Goal: Transaction & Acquisition: Obtain resource

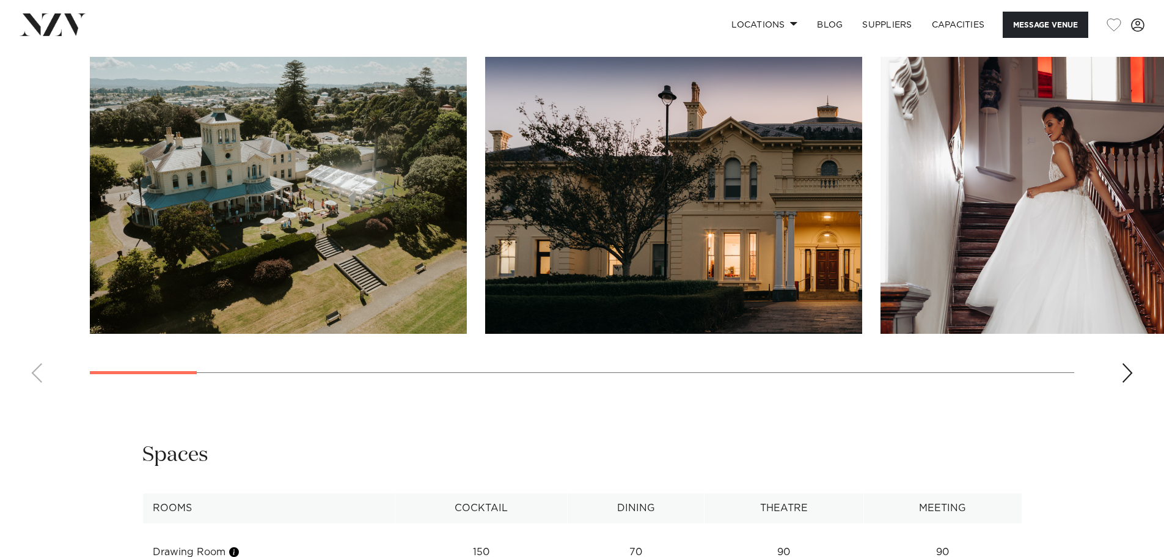
scroll to position [1161, 0]
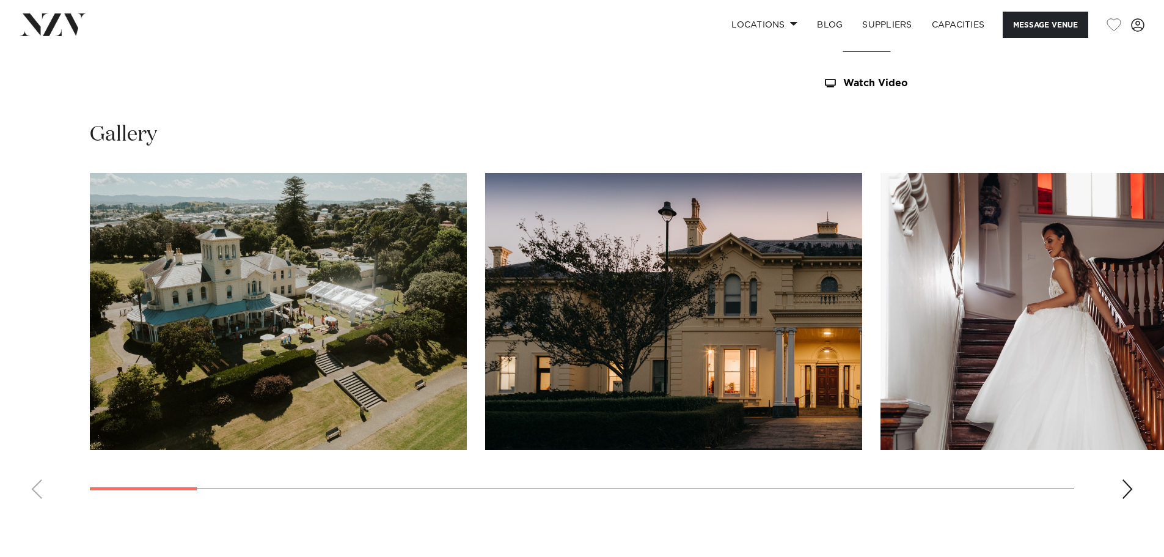
click at [1126, 495] on div "Next slide" at bounding box center [1127, 489] width 12 height 20
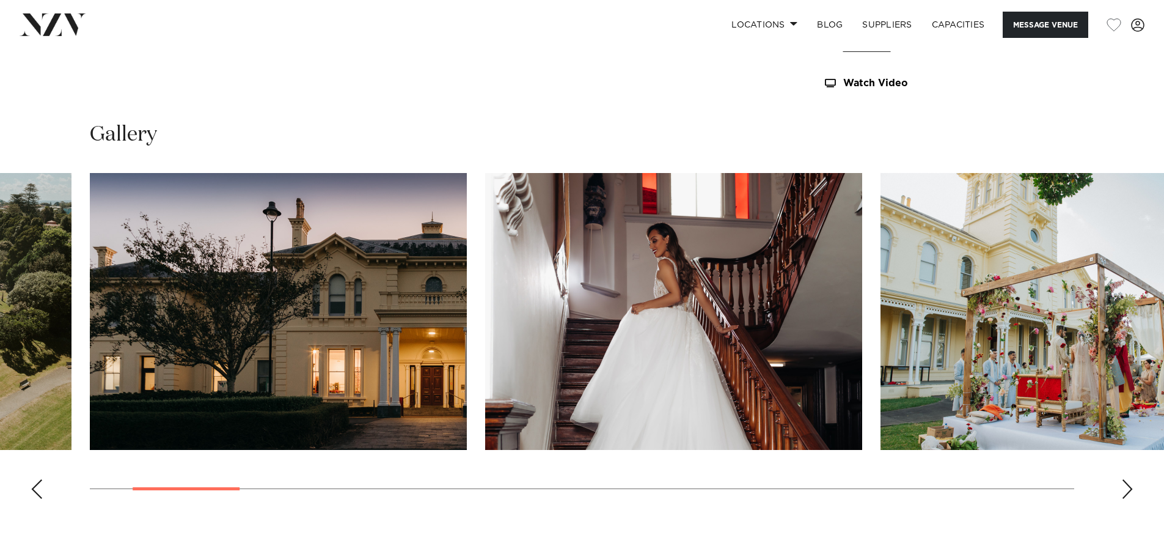
click at [1129, 496] on div "Next slide" at bounding box center [1127, 489] width 12 height 20
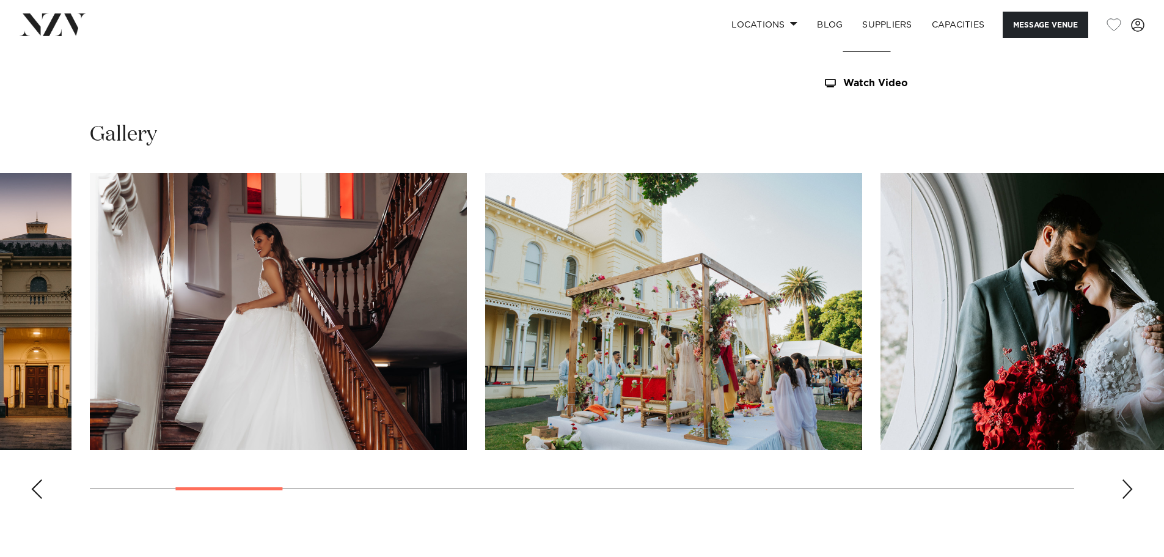
click at [1128, 491] on div "Next slide" at bounding box center [1127, 489] width 12 height 20
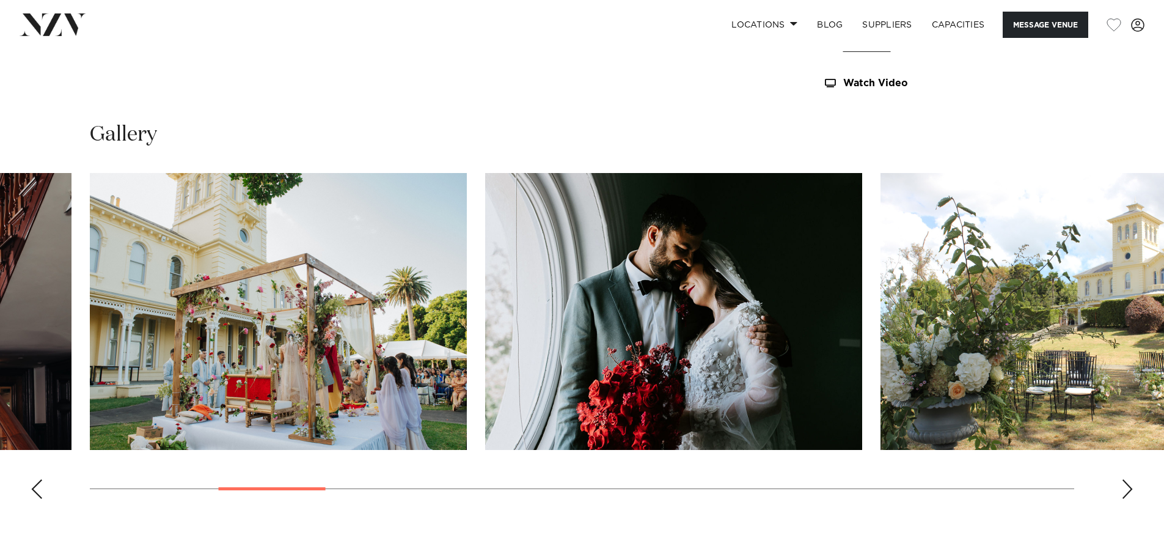
click at [1128, 491] on div "Next slide" at bounding box center [1127, 489] width 12 height 20
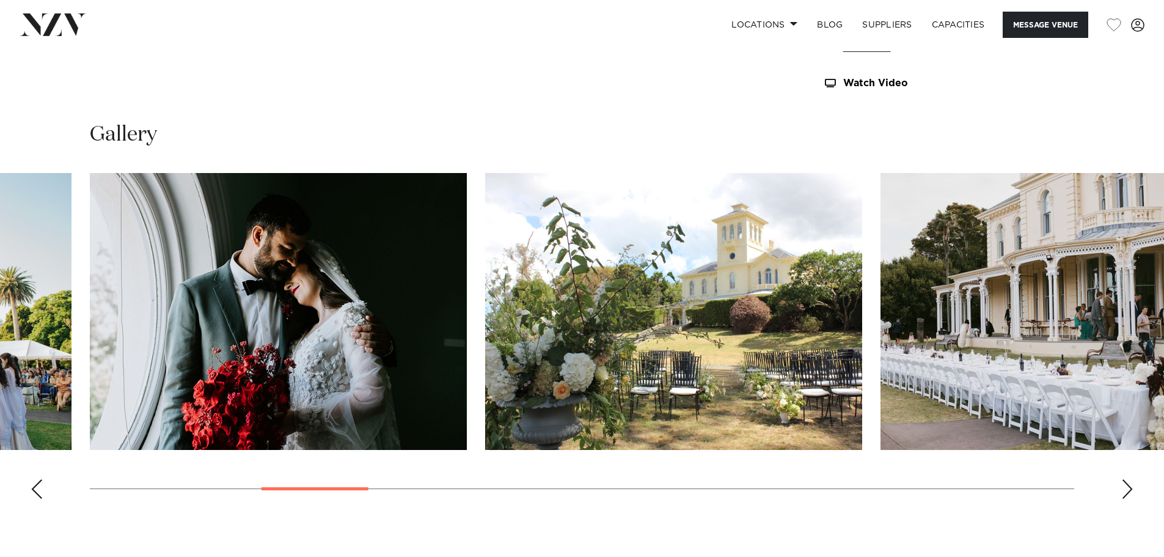
click at [1128, 491] on div "Next slide" at bounding box center [1127, 489] width 12 height 20
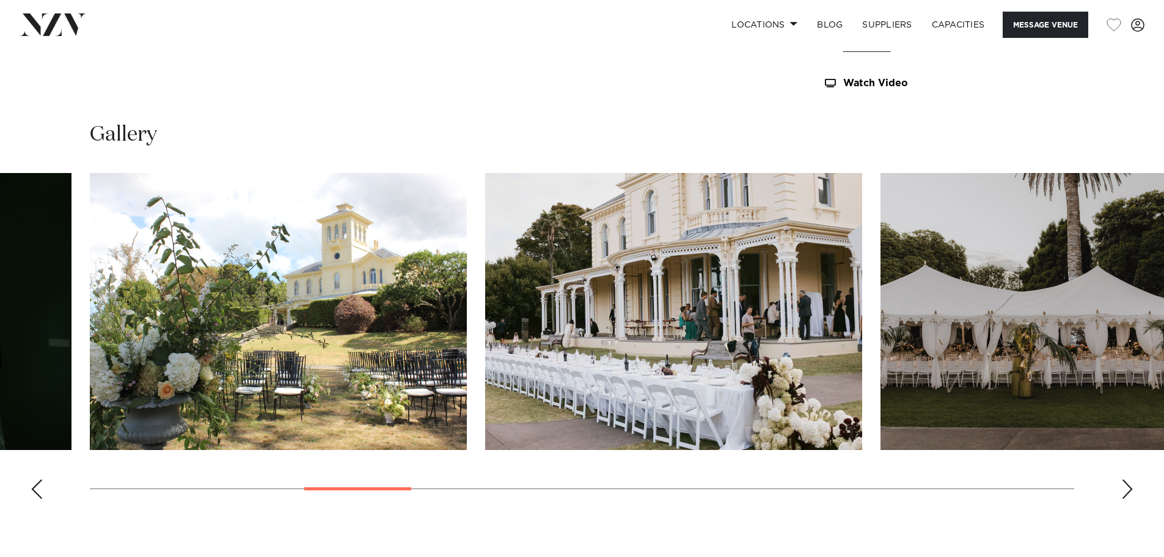
click at [1130, 493] on div "Next slide" at bounding box center [1127, 489] width 12 height 20
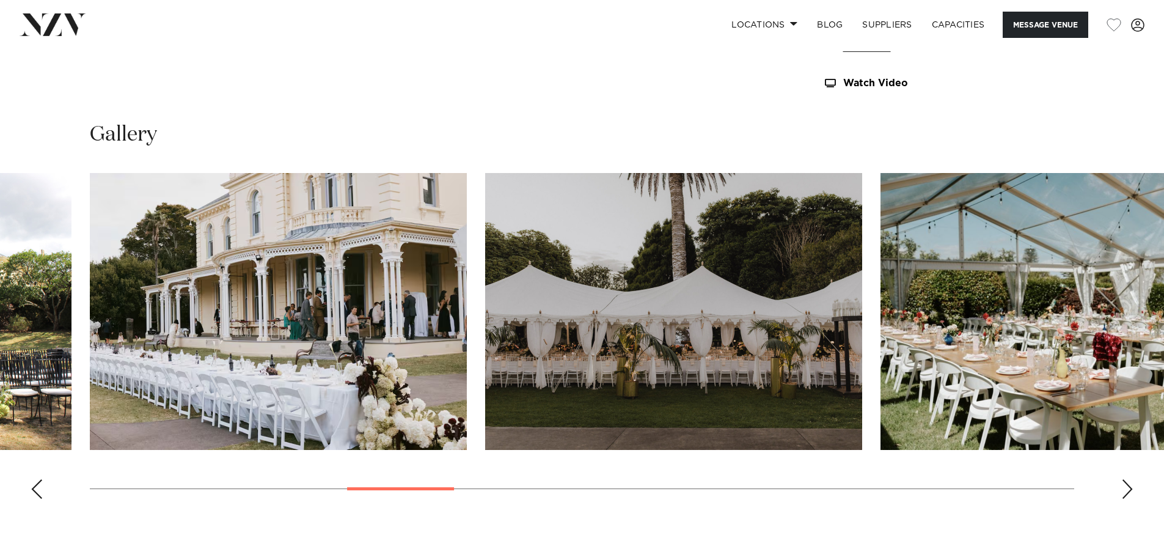
click at [1130, 493] on div "Next slide" at bounding box center [1127, 489] width 12 height 20
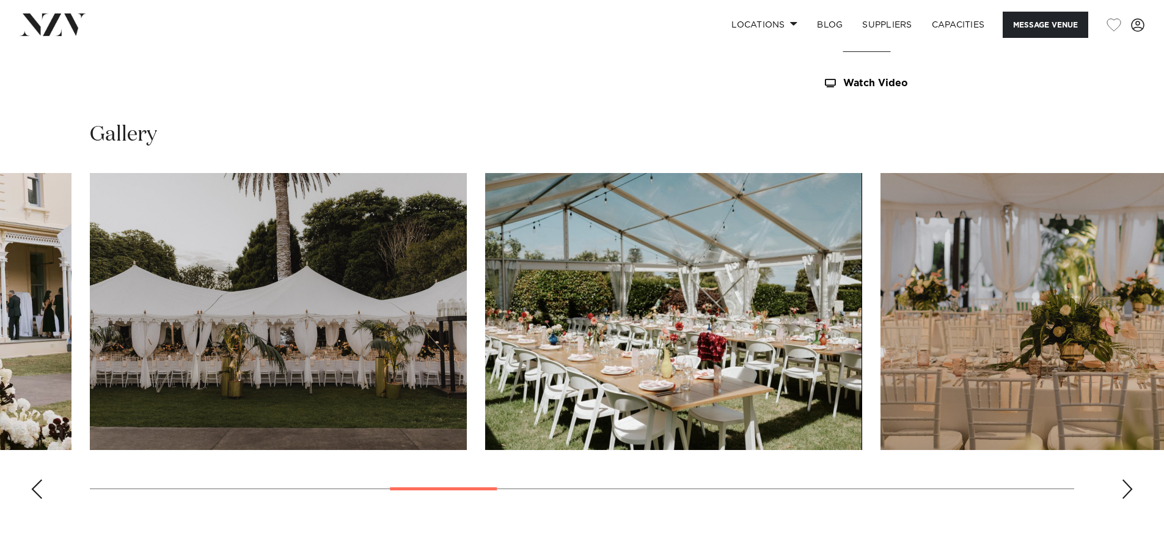
click at [1130, 493] on div "Next slide" at bounding box center [1127, 489] width 12 height 20
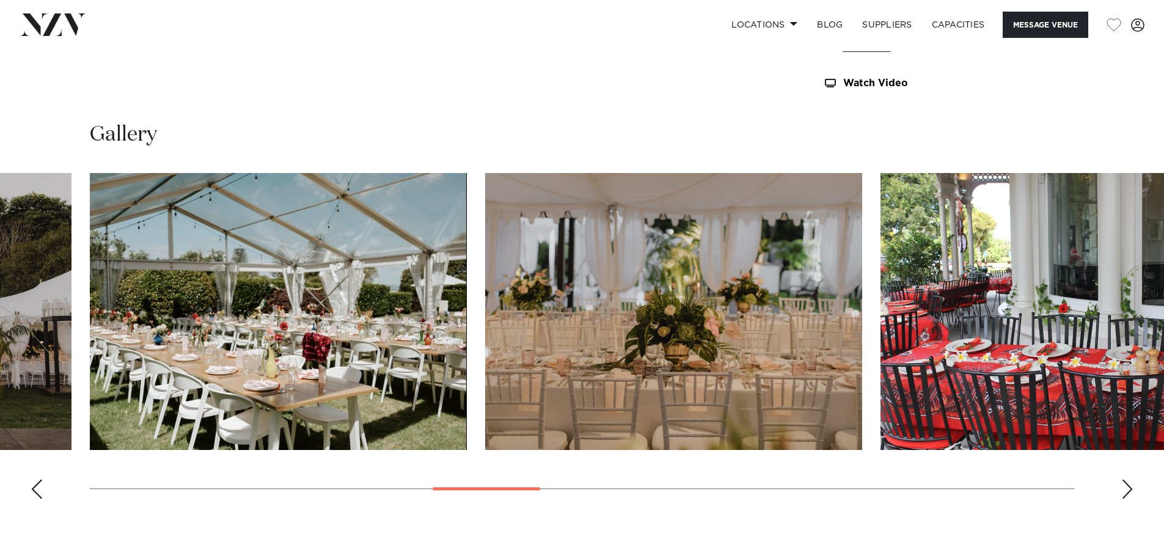
click at [1130, 493] on div "Next slide" at bounding box center [1127, 489] width 12 height 20
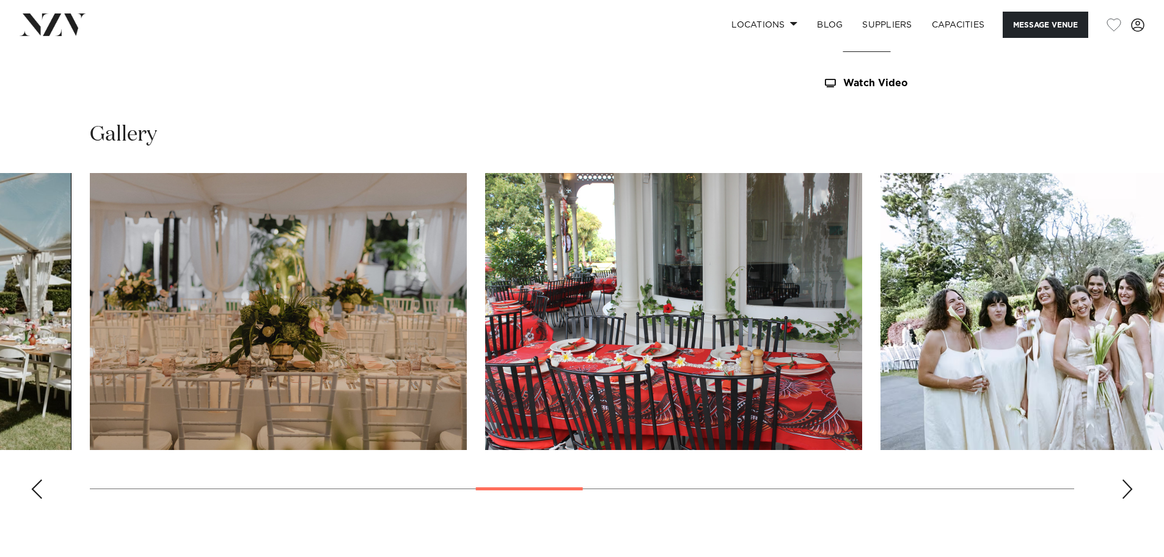
click at [1130, 493] on div "Next slide" at bounding box center [1127, 489] width 12 height 20
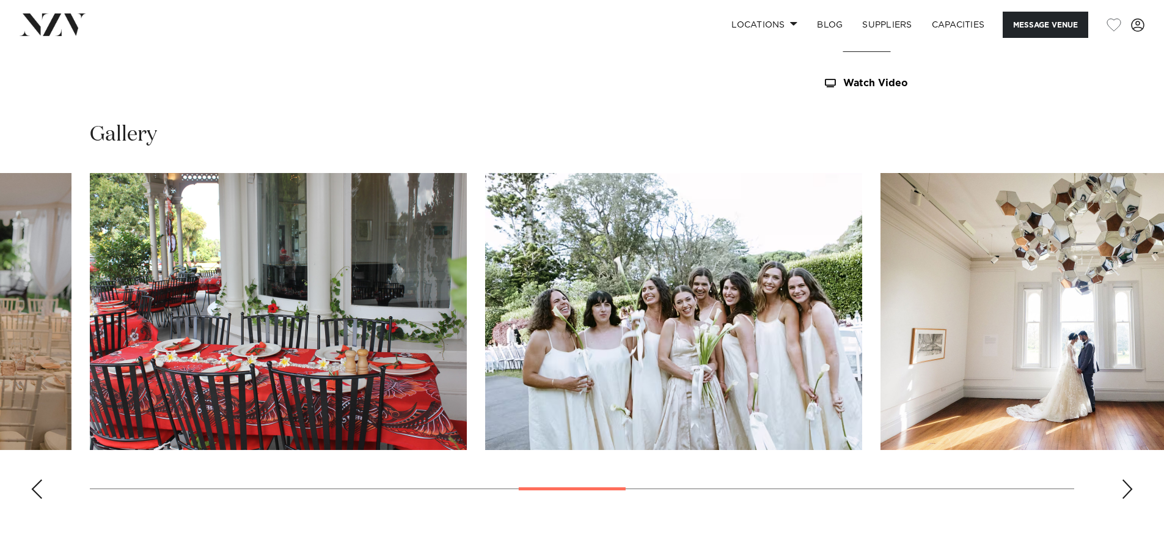
click at [1130, 493] on div "Next slide" at bounding box center [1127, 489] width 12 height 20
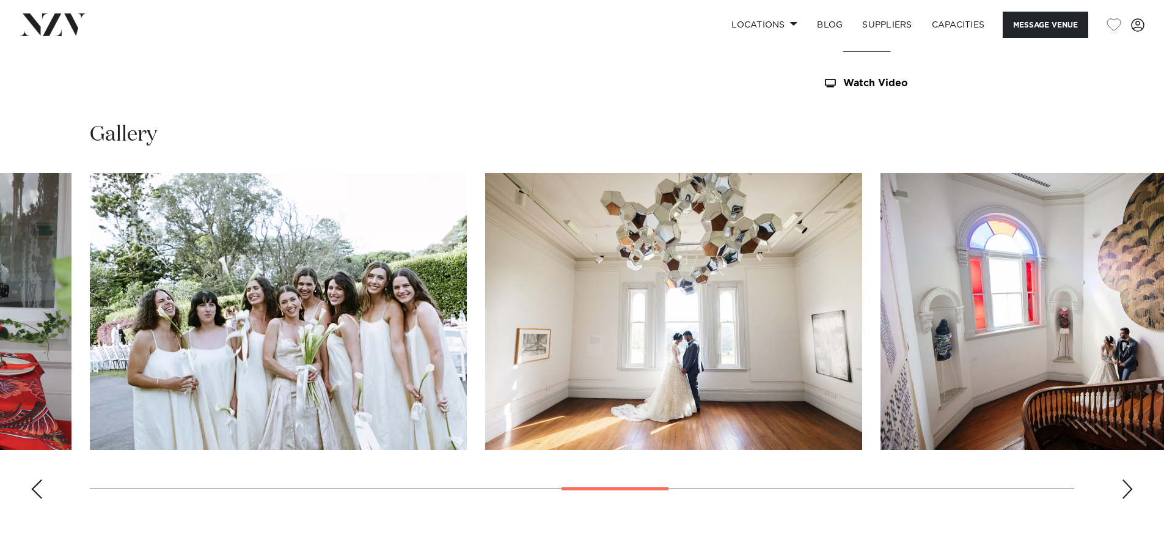
click at [1130, 493] on div "Next slide" at bounding box center [1127, 489] width 12 height 20
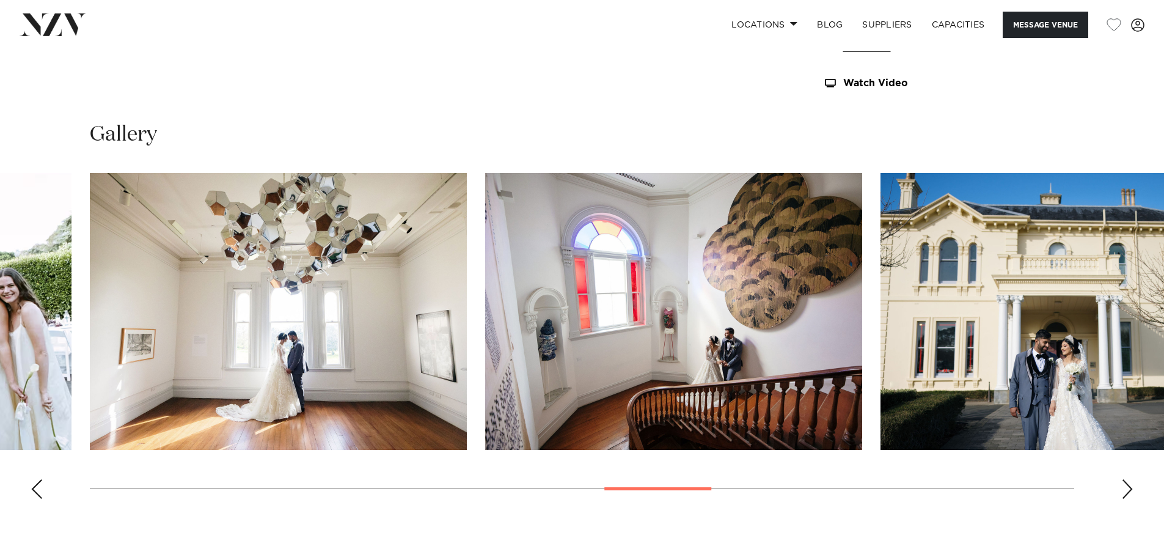
click at [1130, 493] on div "Next slide" at bounding box center [1127, 489] width 12 height 20
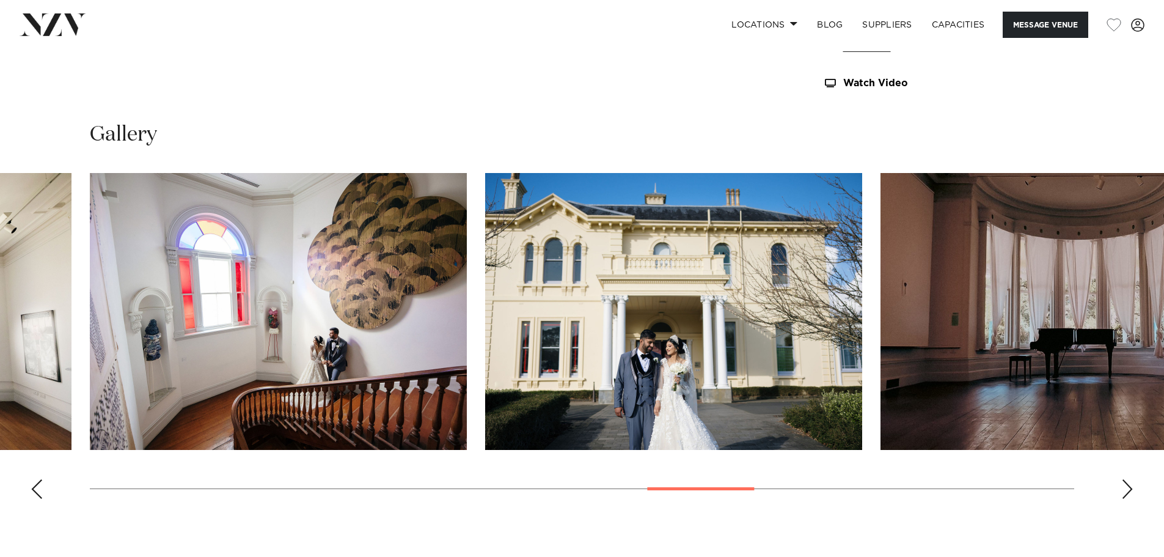
click at [1130, 493] on div "Next slide" at bounding box center [1127, 489] width 12 height 20
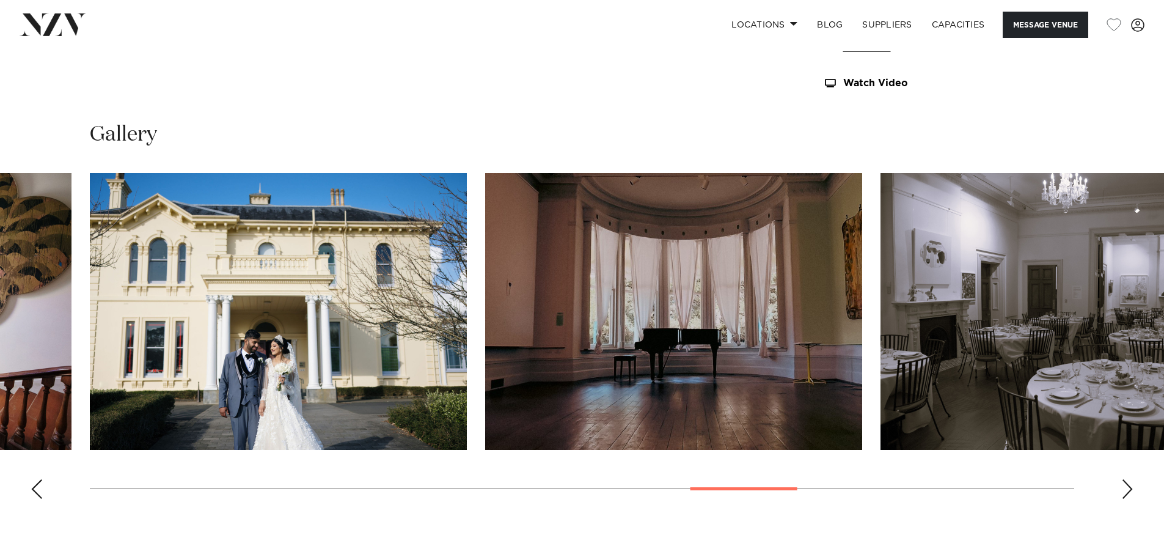
click at [1130, 493] on div "Next slide" at bounding box center [1127, 489] width 12 height 20
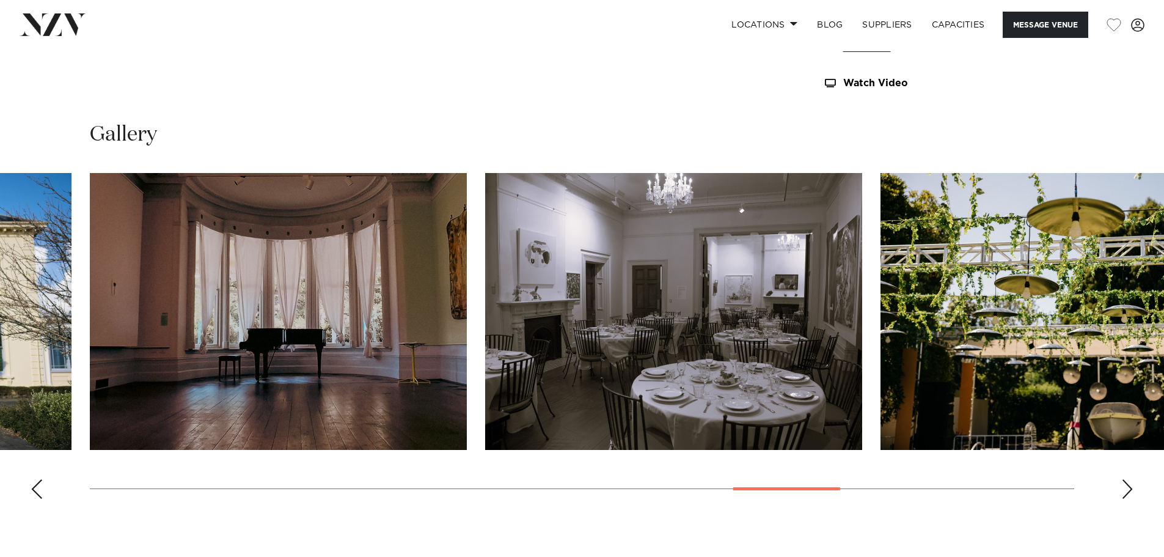
click at [1129, 494] on div "Next slide" at bounding box center [1127, 489] width 12 height 20
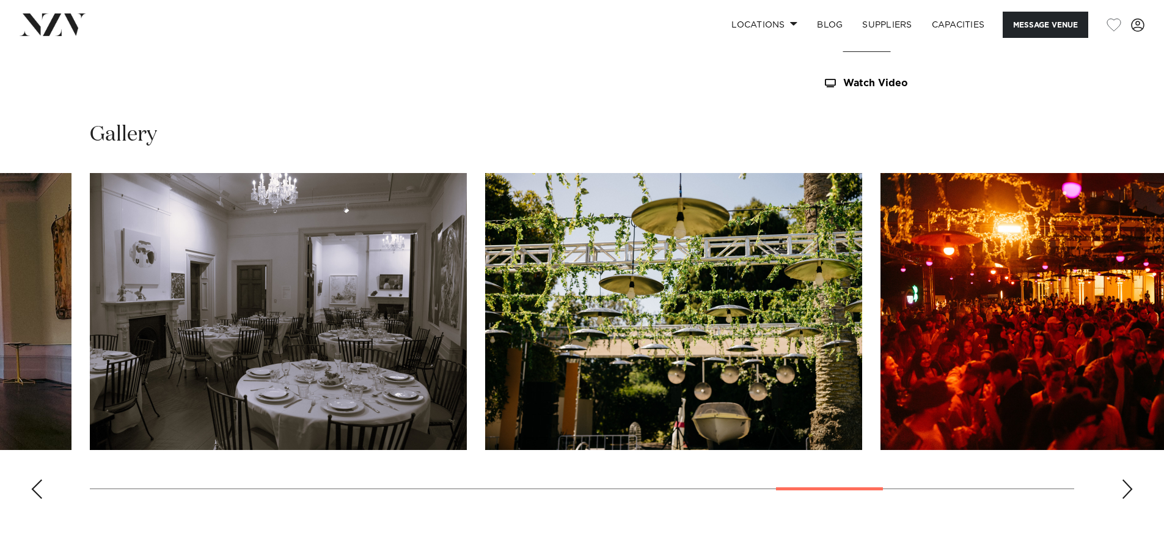
click at [1129, 494] on div "Next slide" at bounding box center [1127, 489] width 12 height 20
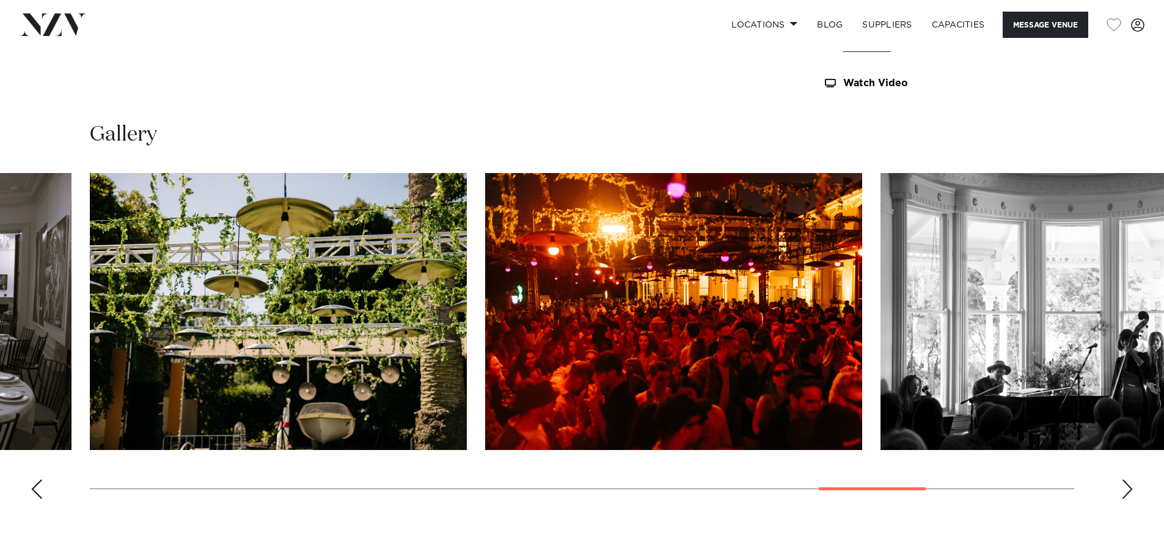
click at [46, 34] on img at bounding box center [53, 24] width 67 height 22
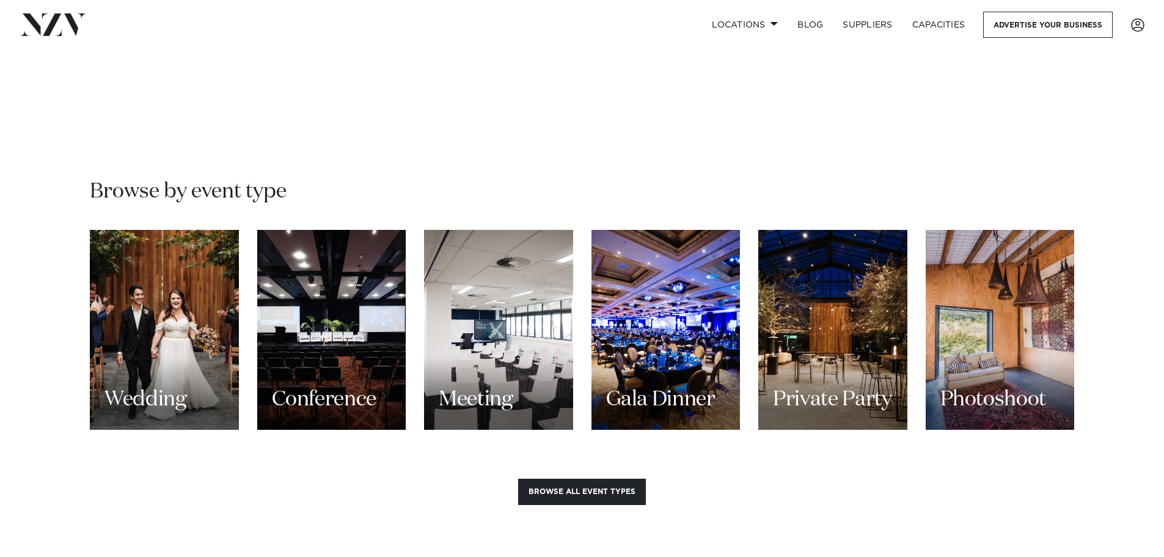
scroll to position [1100, 0]
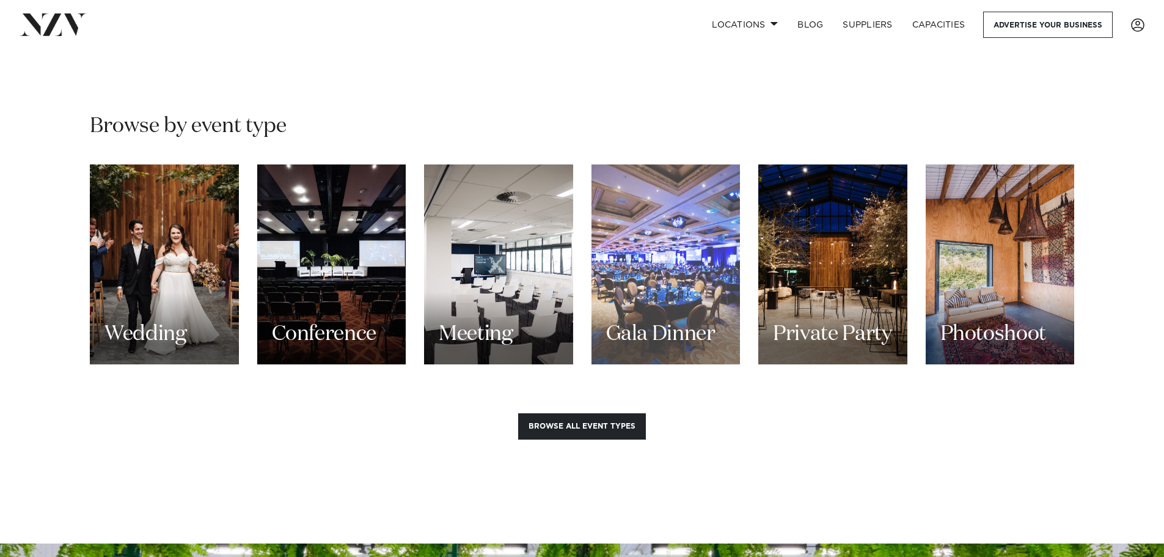
click at [695, 274] on div "Gala Dinner" at bounding box center [666, 264] width 149 height 200
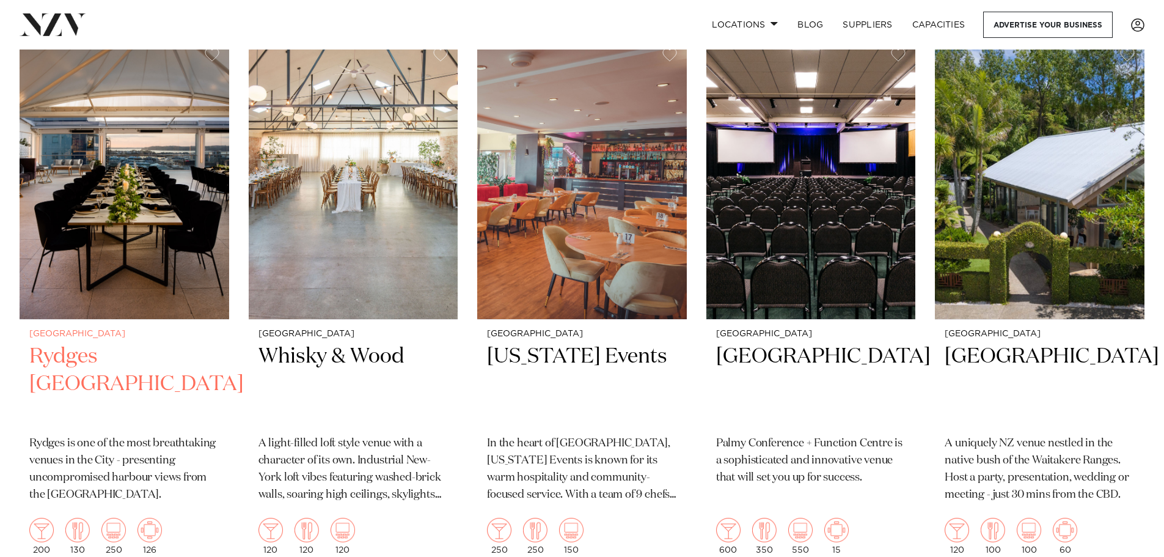
scroll to position [428, 0]
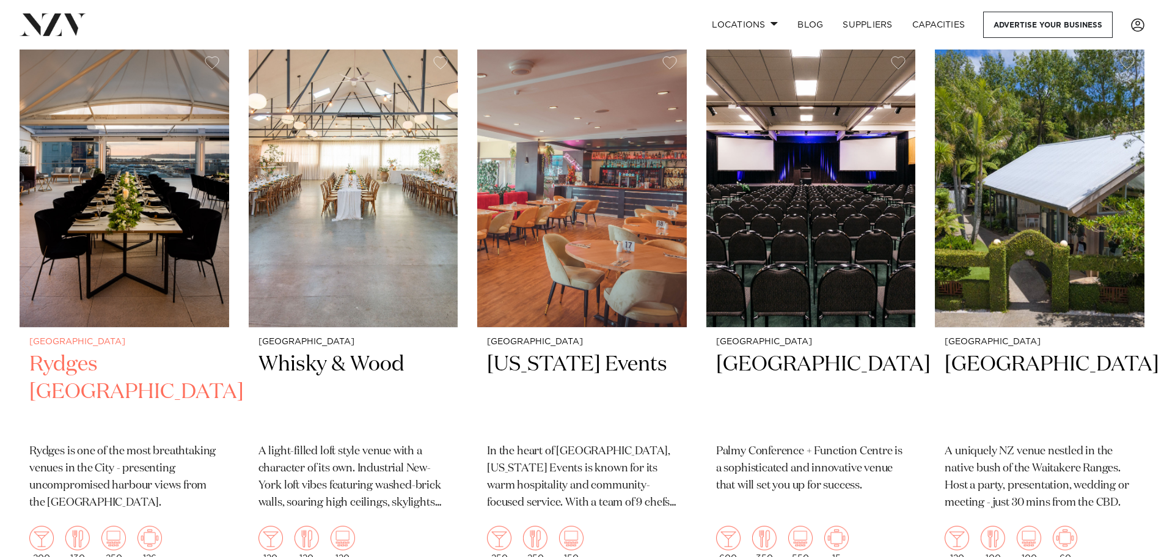
click at [119, 244] on img at bounding box center [125, 186] width 210 height 281
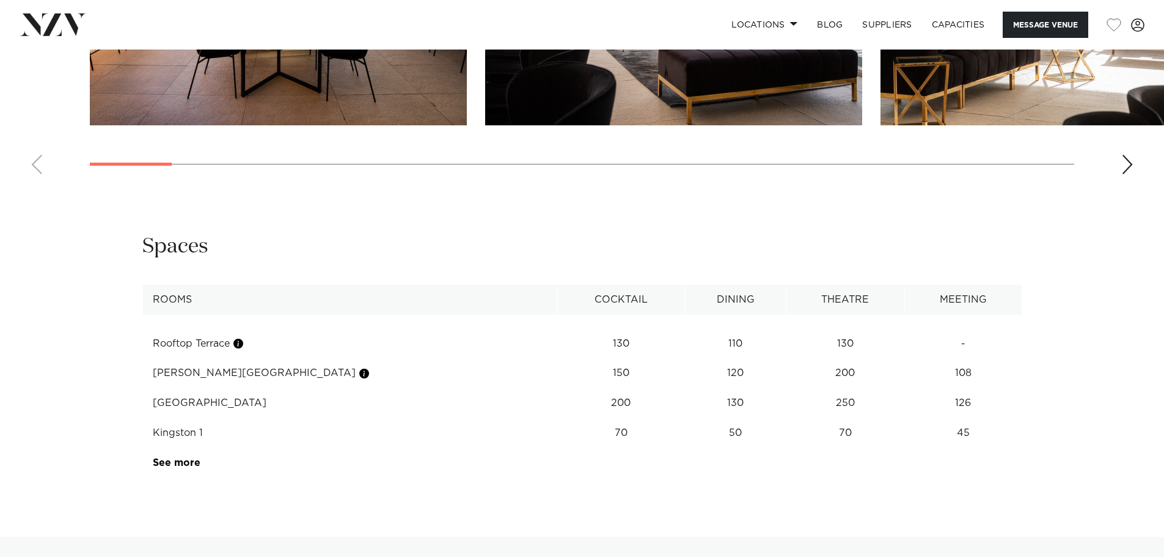
scroll to position [1894, 0]
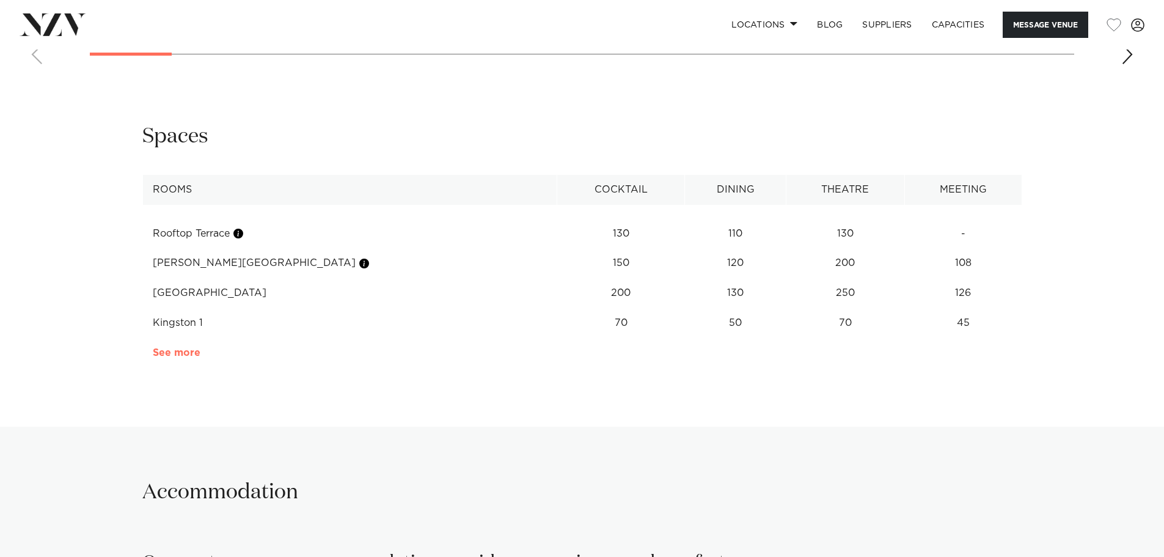
click at [185, 355] on link "See more" at bounding box center [200, 353] width 95 height 10
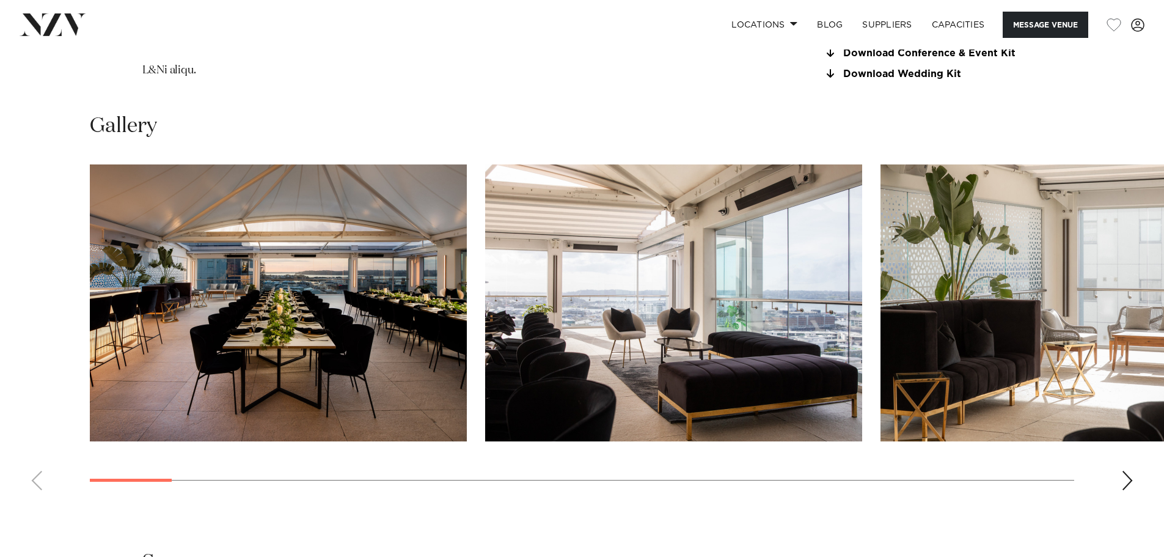
scroll to position [1528, 0]
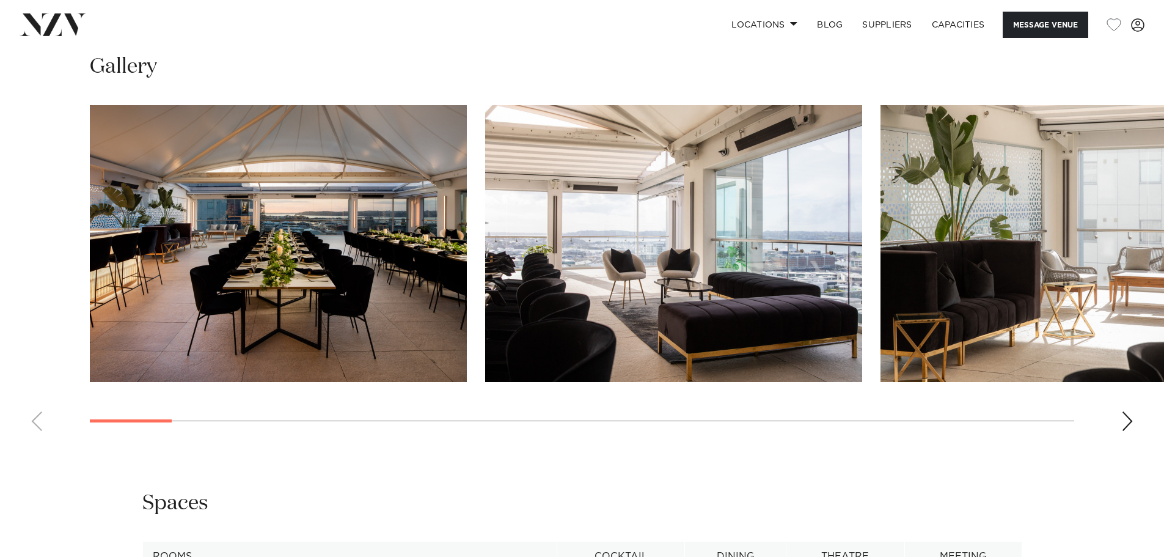
click at [1132, 428] on div "Next slide" at bounding box center [1127, 421] width 12 height 20
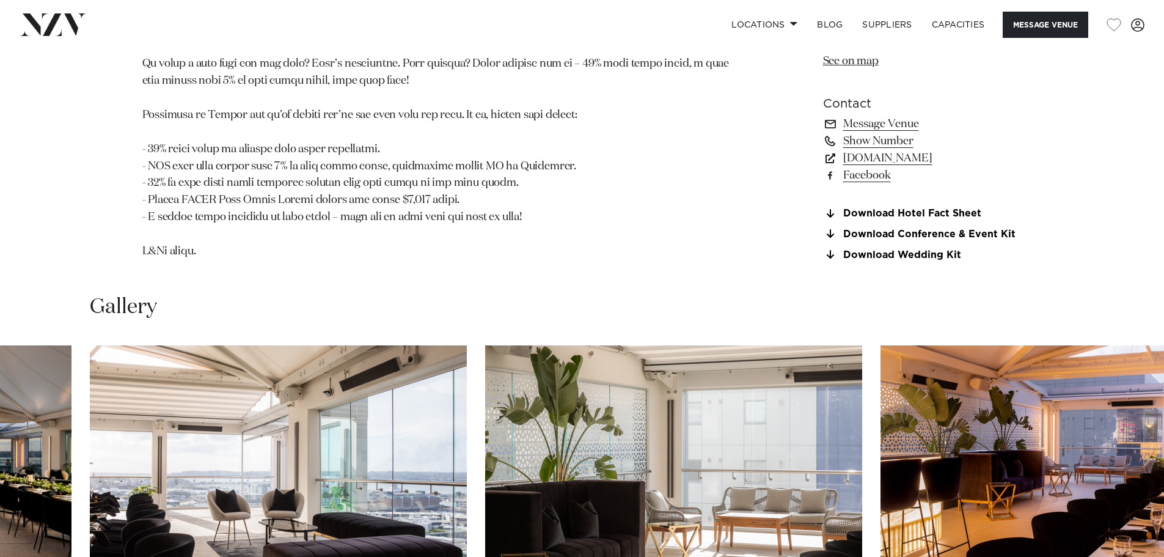
scroll to position [1283, 0]
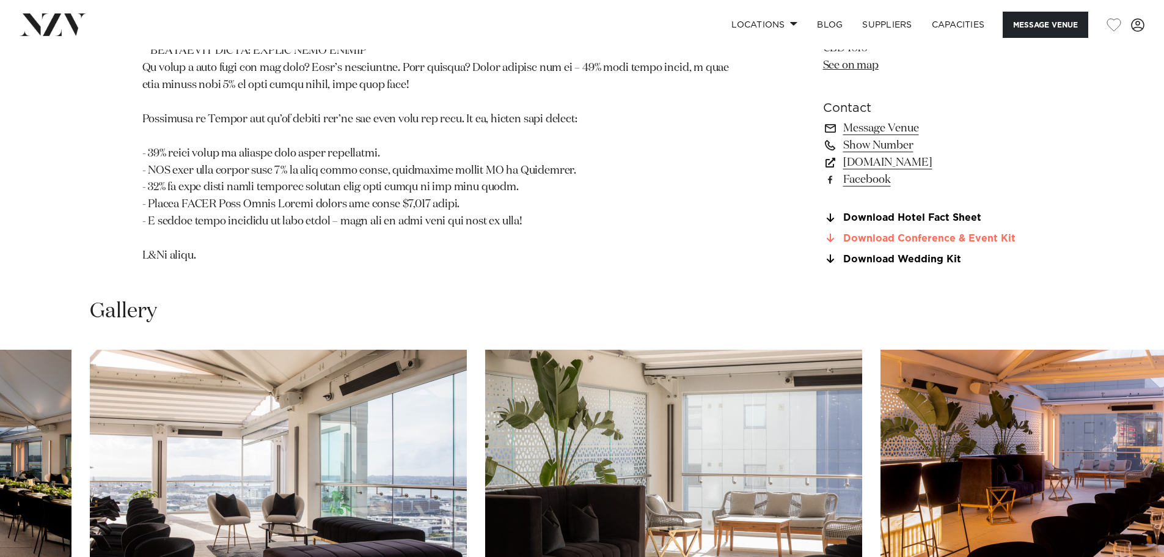
click at [934, 237] on link "Download Conference & Event Kit" at bounding box center [922, 238] width 199 height 11
click at [863, 165] on link "www.rydges.com" at bounding box center [922, 162] width 199 height 17
